Goal: Obtain resource: Obtain resource

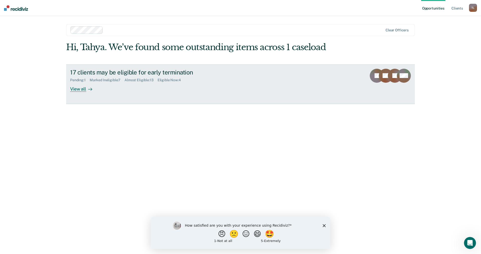
click at [78, 88] on div "View all" at bounding box center [84, 87] width 28 height 10
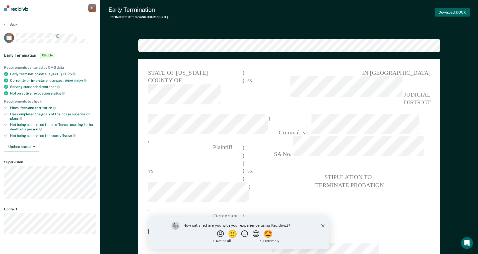
click at [453, 13] on button "Download .DOCX" at bounding box center [451, 12] width 35 height 8
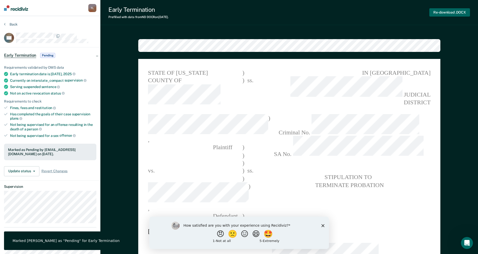
type textarea "x"
